Goal: Check status: Check status

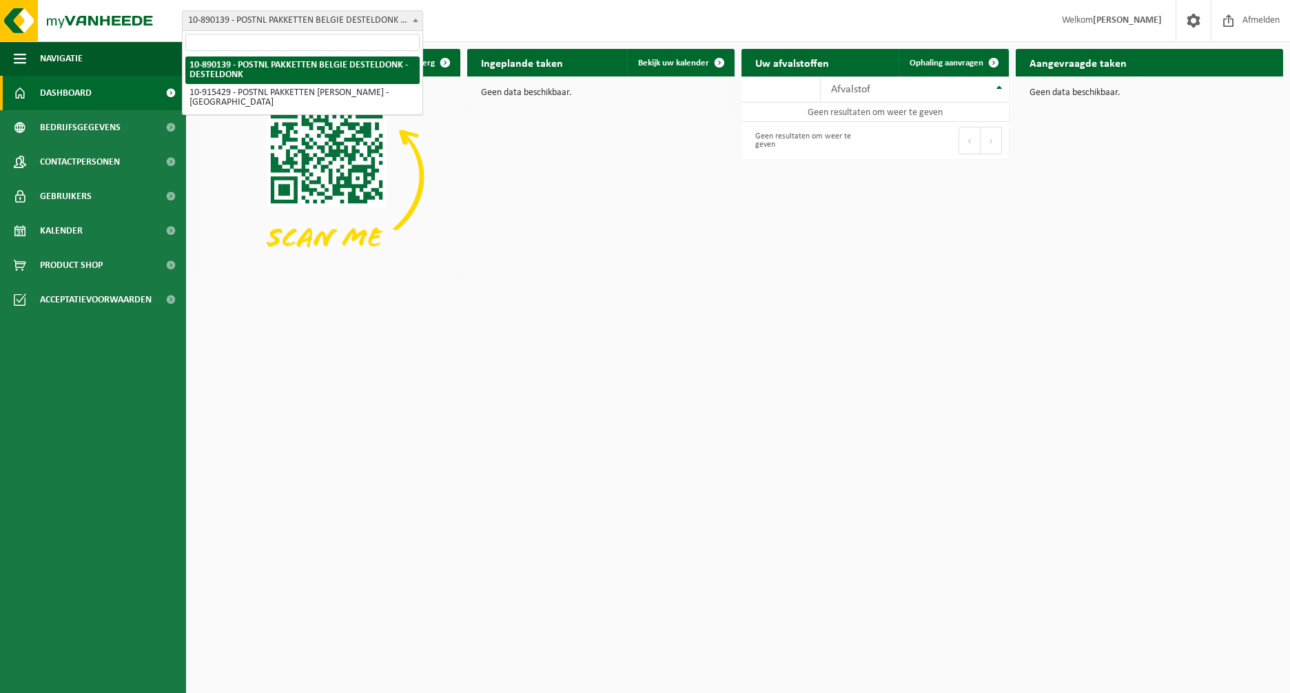
click at [281, 13] on span "10-890139 - POSTNL PAKKETTEN BELGIE DESTELDONK - DESTELDONK" at bounding box center [303, 20] width 240 height 19
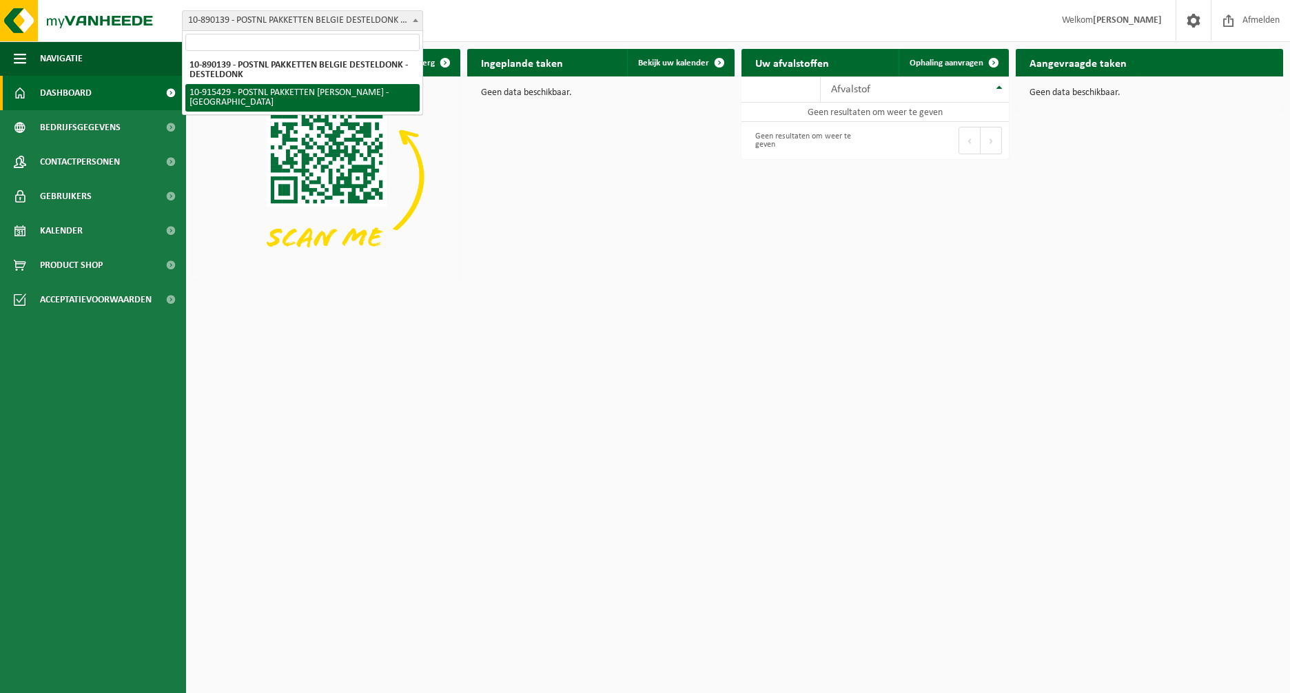
select select "127004"
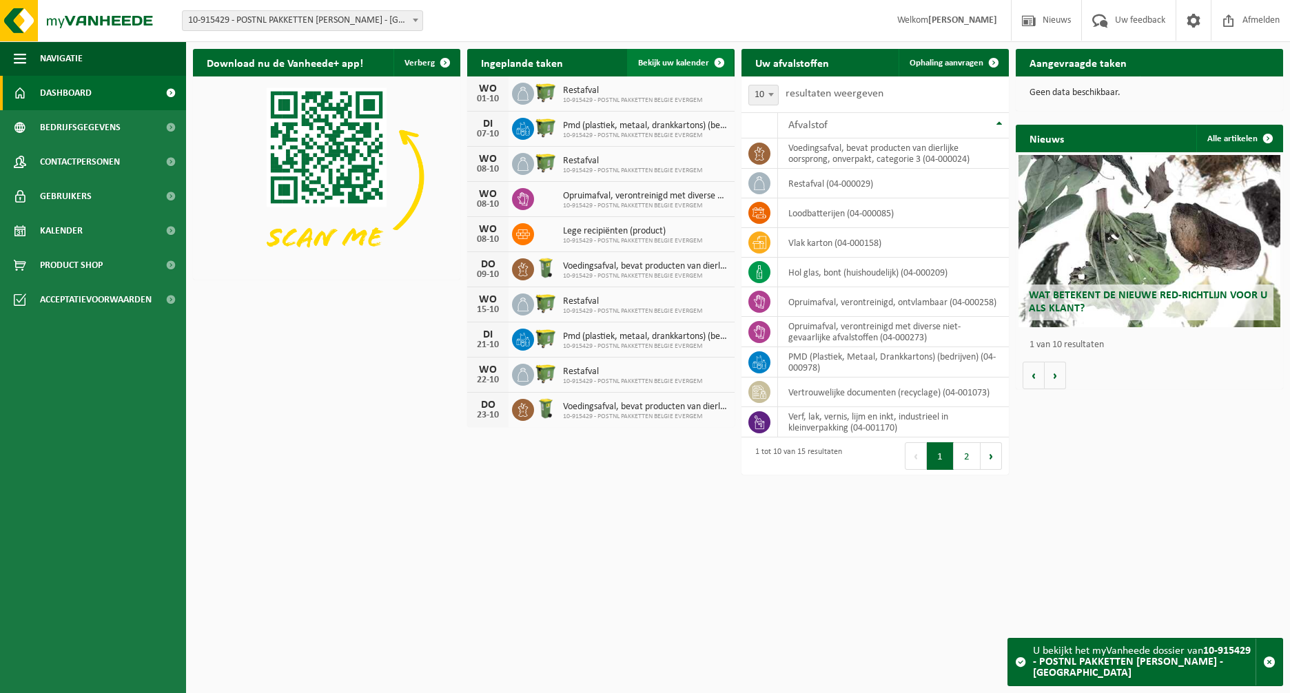
click at [668, 65] on span "Bekijk uw kalender" at bounding box center [673, 63] width 71 height 9
